Goal: Navigation & Orientation: Find specific page/section

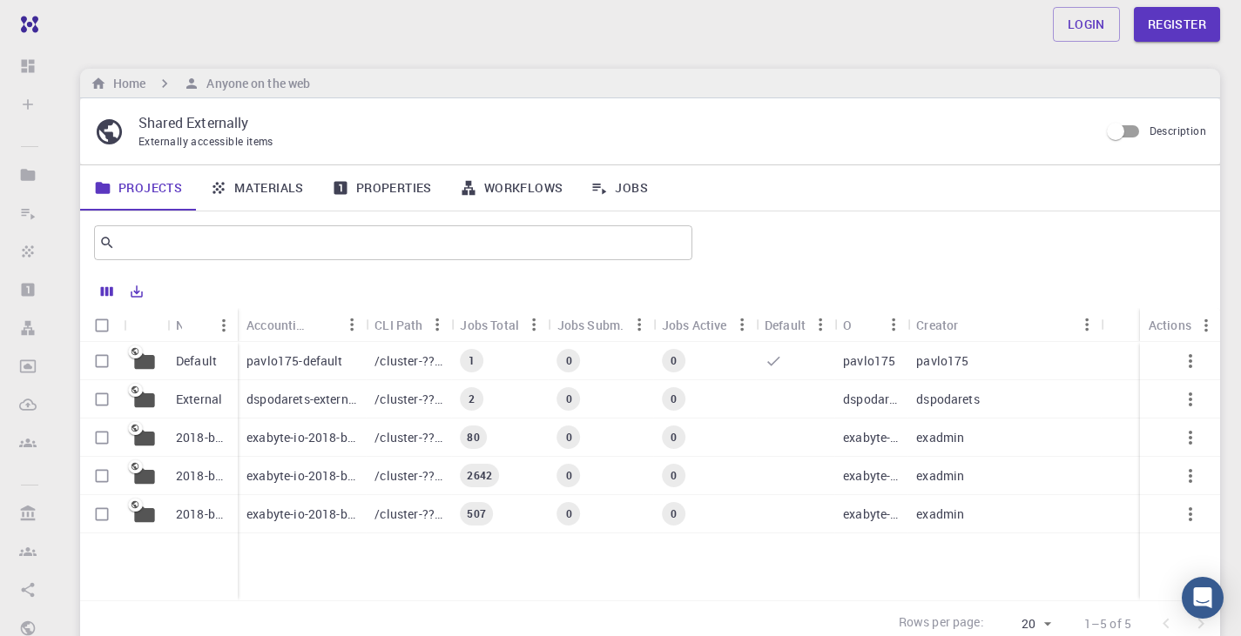
click at [249, 193] on link "Materials" at bounding box center [257, 187] width 122 height 45
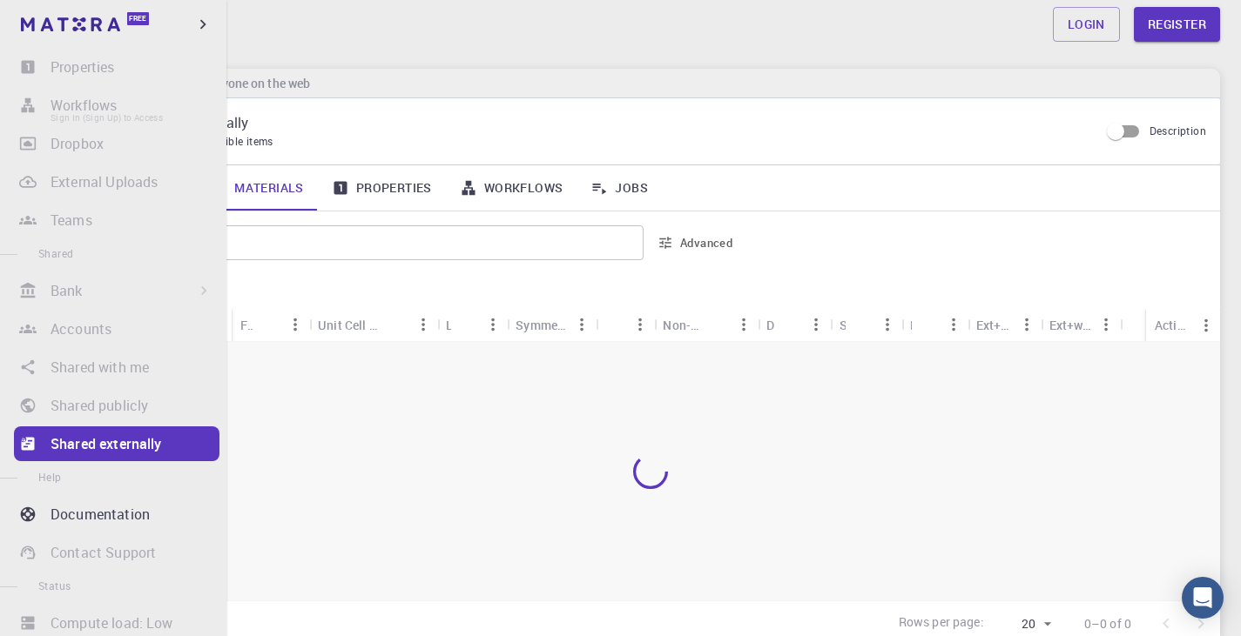
scroll to position [269, 0]
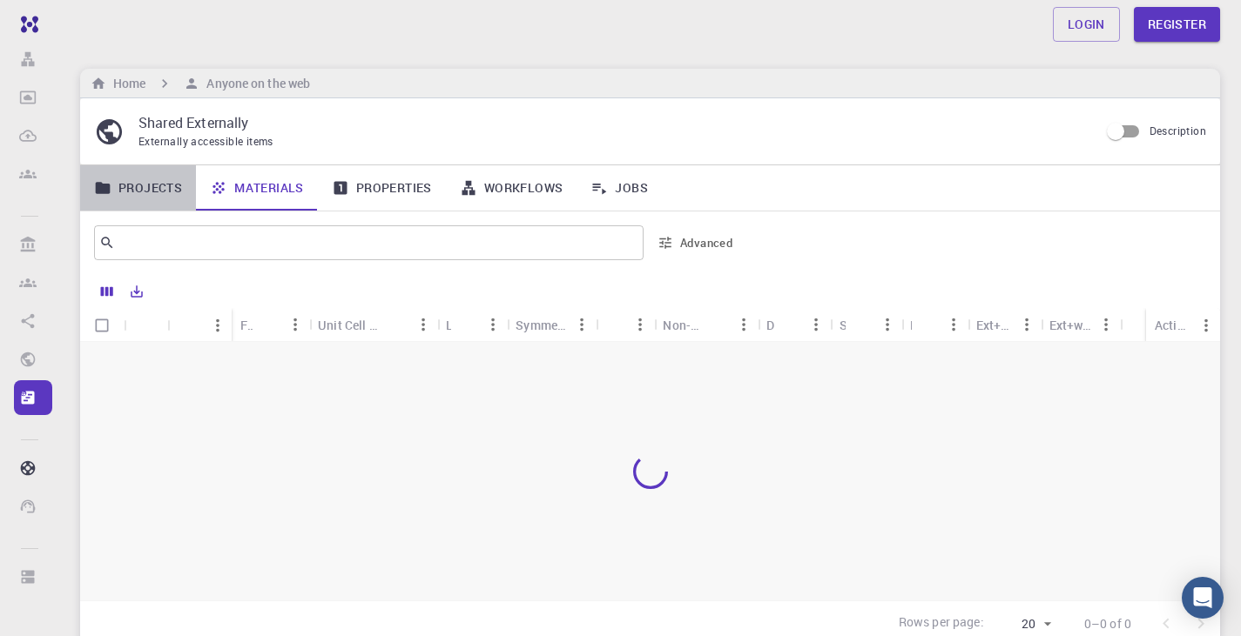
click at [163, 197] on link "Projects" at bounding box center [138, 187] width 116 height 45
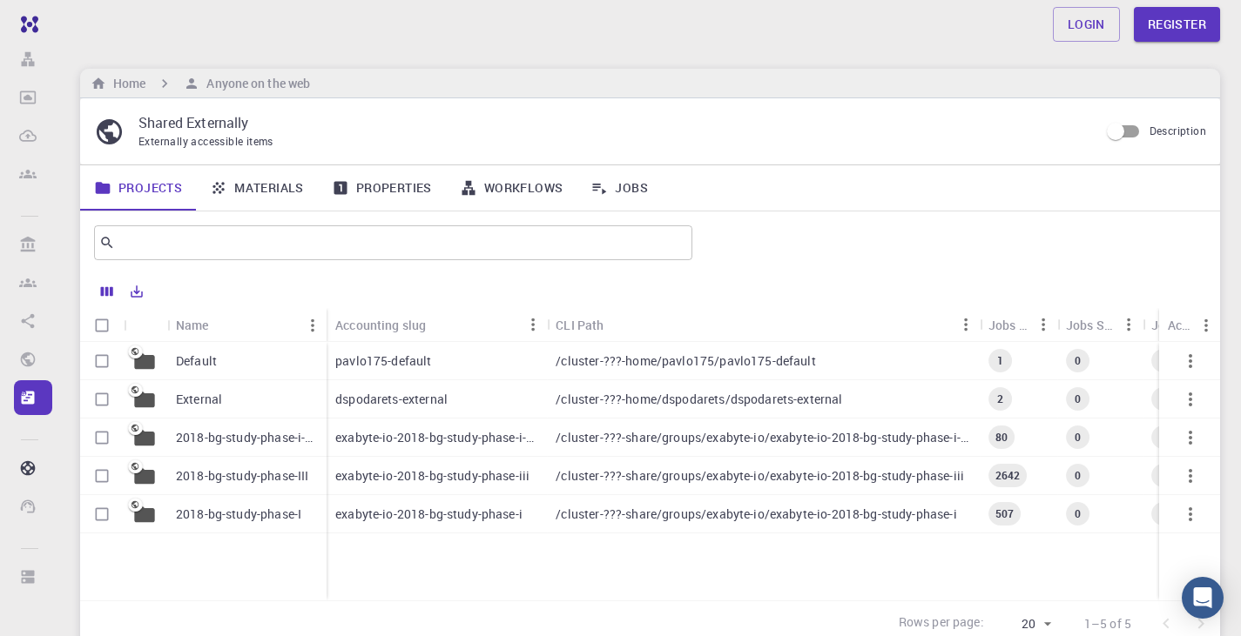
click at [187, 374] on div "Default" at bounding box center [246, 361] width 159 height 38
